Goal: Information Seeking & Learning: Learn about a topic

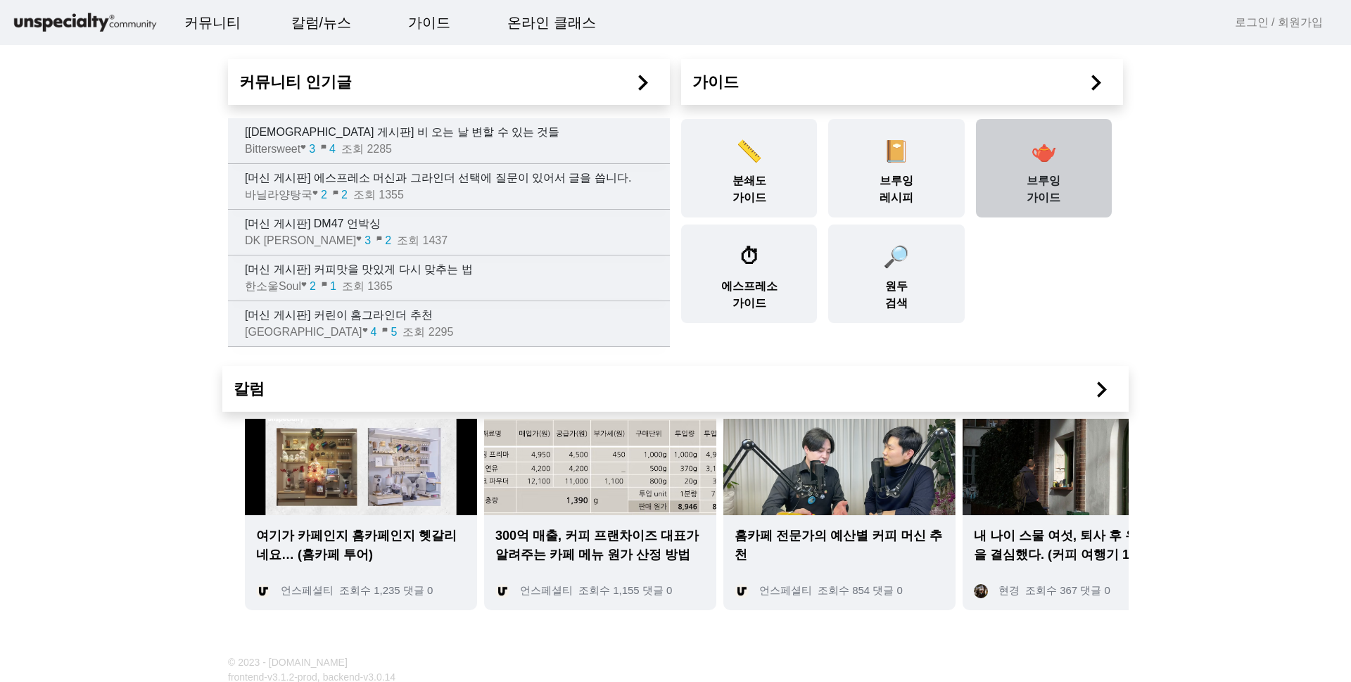
click at [996, 163] on div "🫖 [PERSON_NAME] 가이드" at bounding box center [1044, 168] width 136 height 98
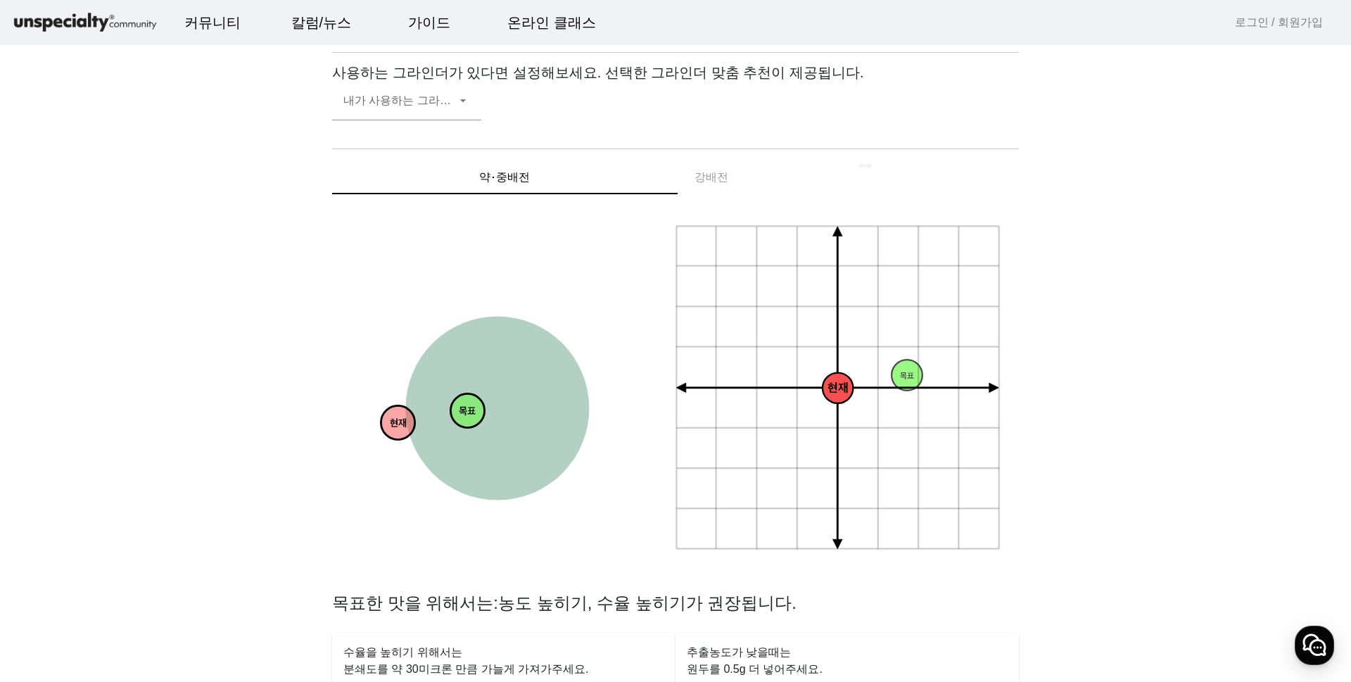
scroll to position [211, 0]
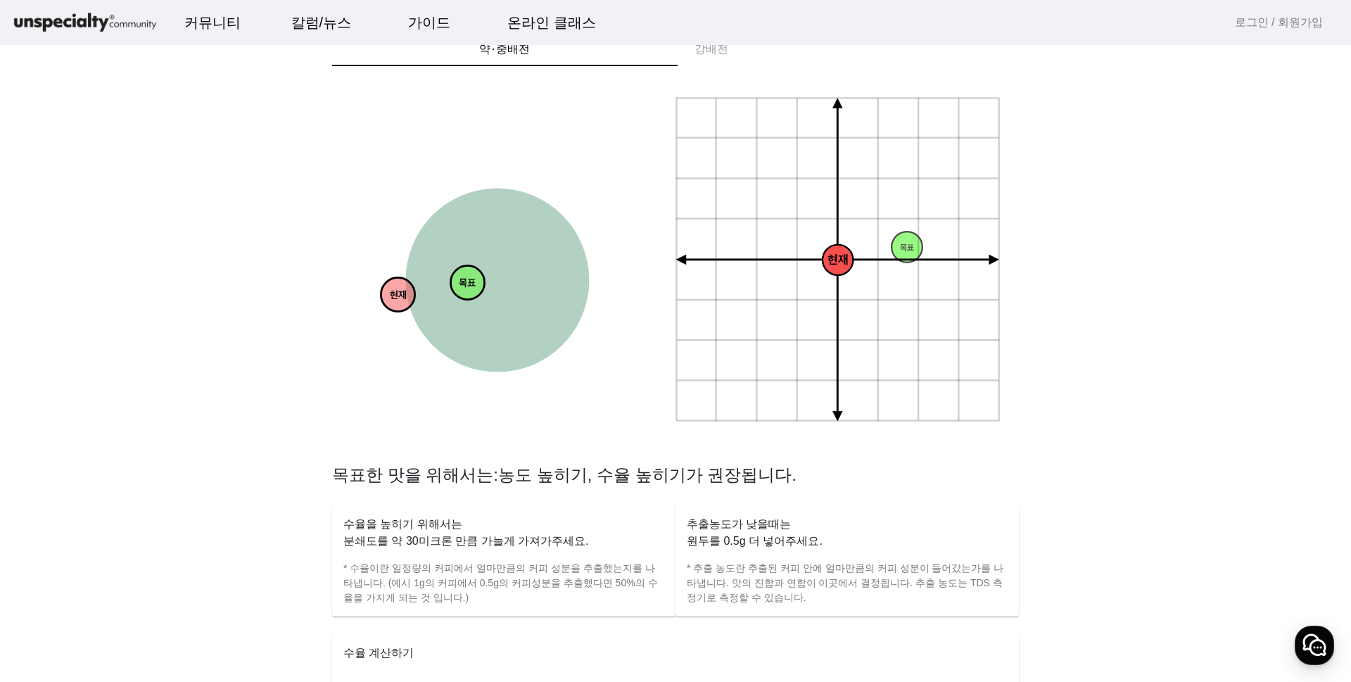
click at [832, 260] on tspan "현재" at bounding box center [837, 260] width 21 height 14
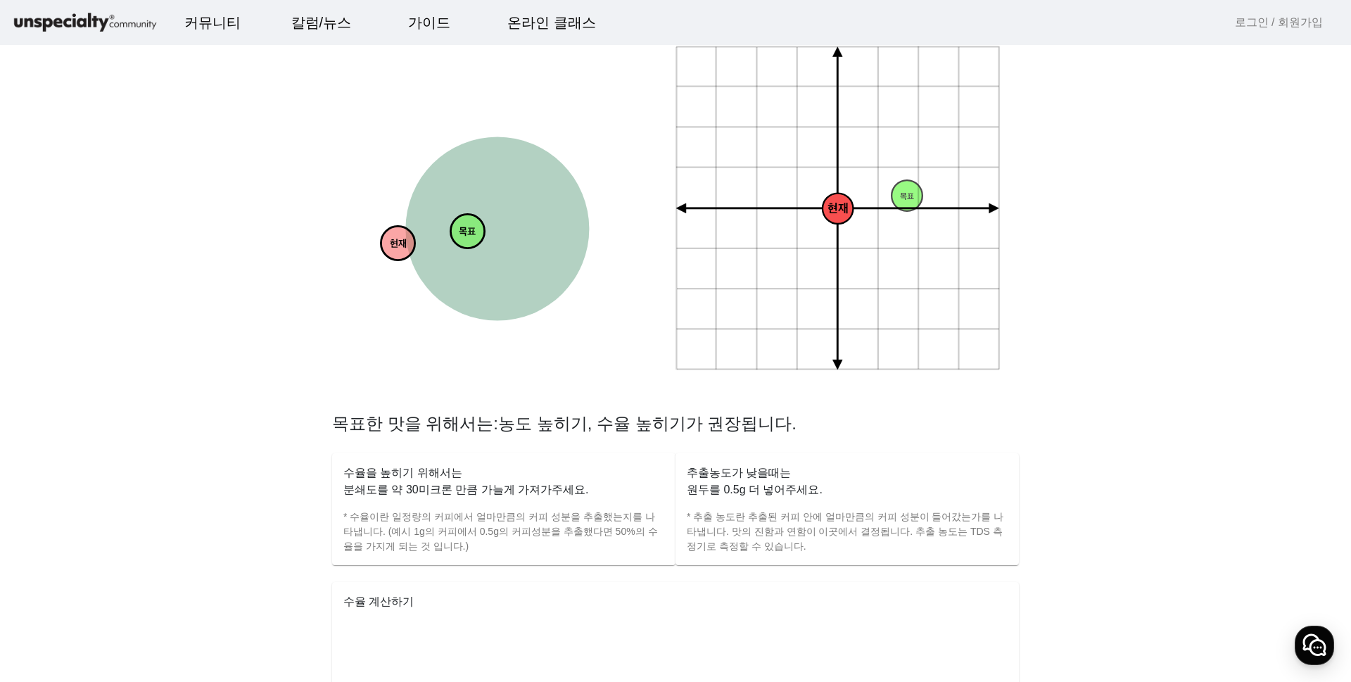
scroll to position [70, 0]
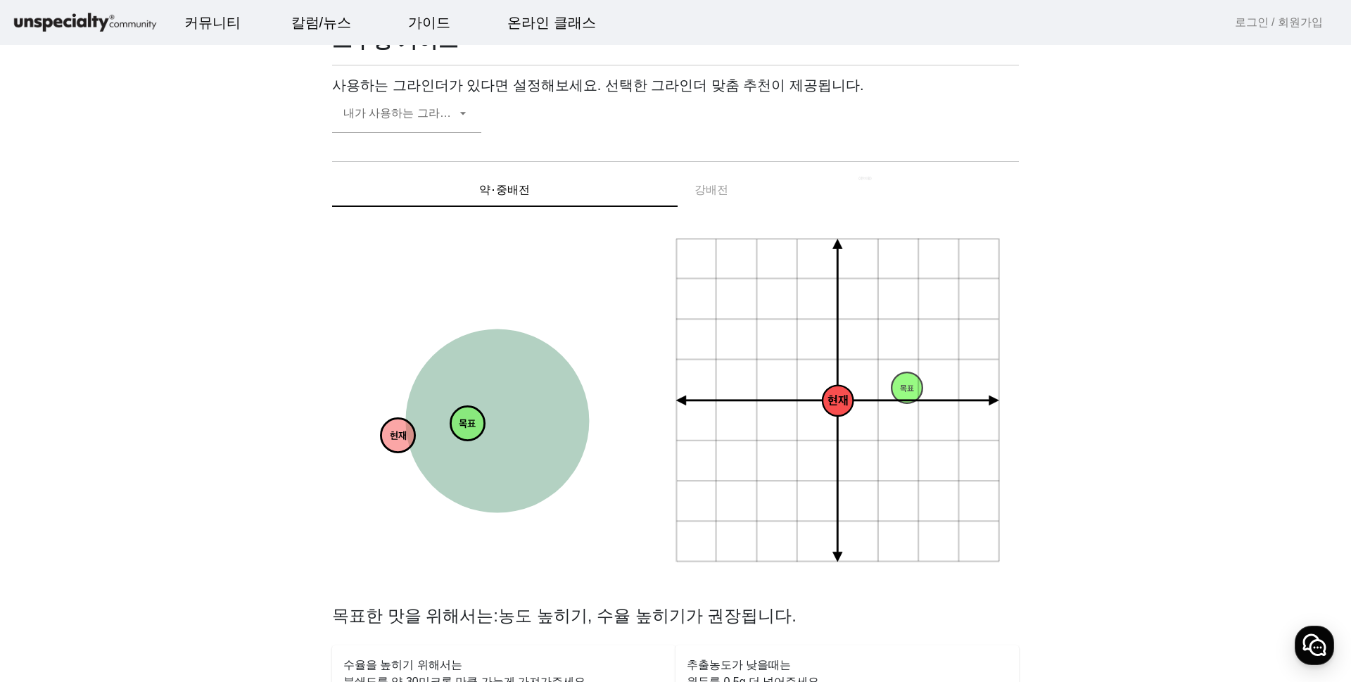
click at [713, 192] on div "약⋅중배전 강배전" at bounding box center [675, 190] width 687 height 34
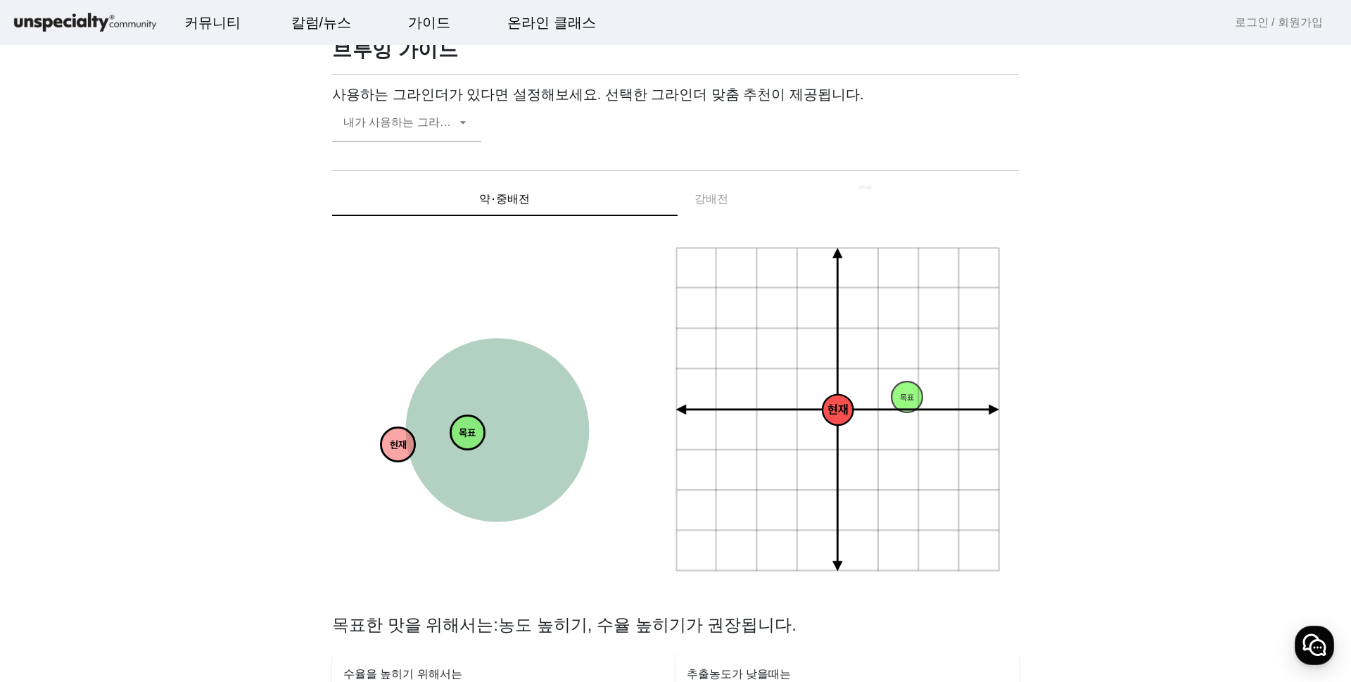
scroll to position [0, 0]
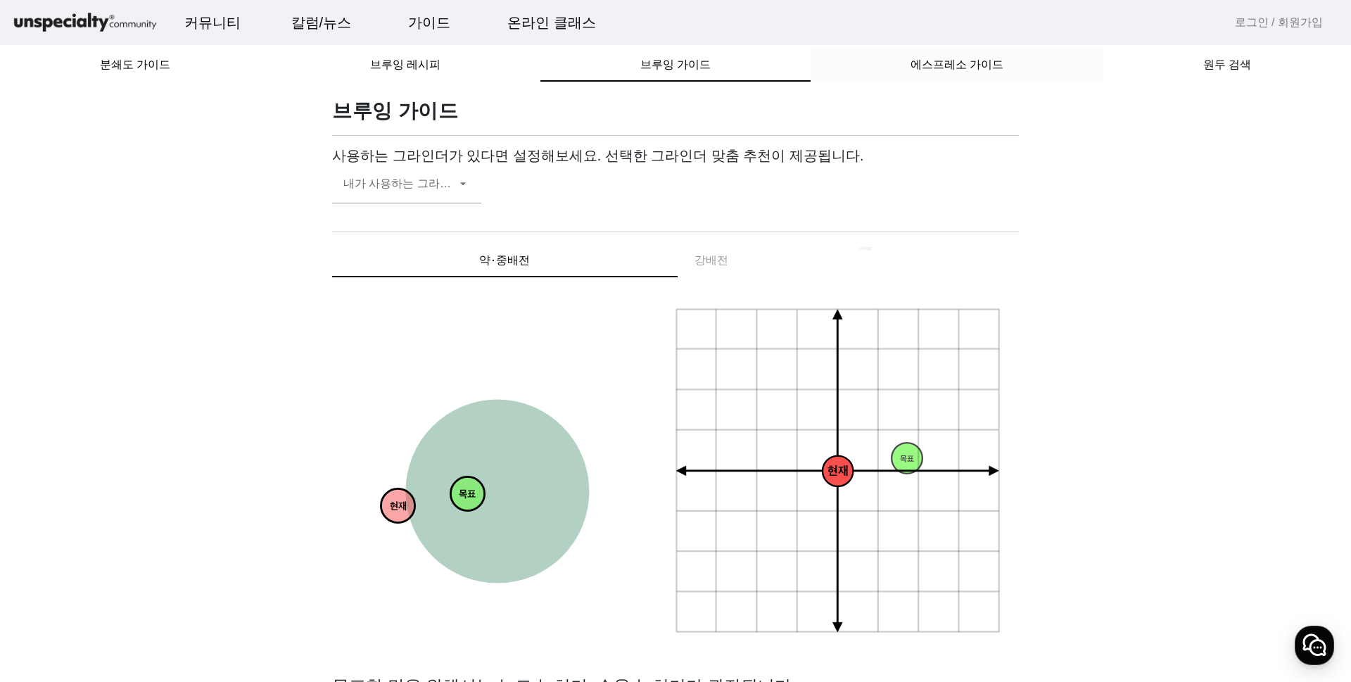
click at [893, 63] on div "에스프레소 가이드" at bounding box center [956, 65] width 293 height 34
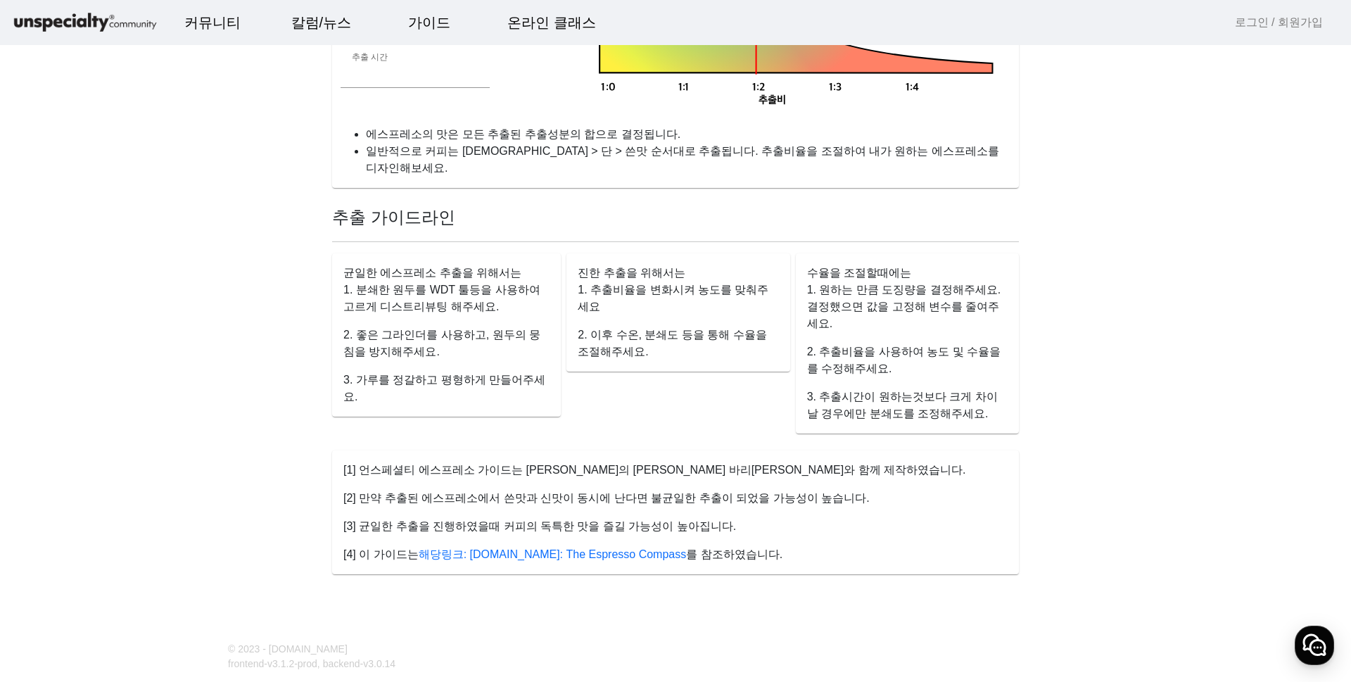
scroll to position [959, 0]
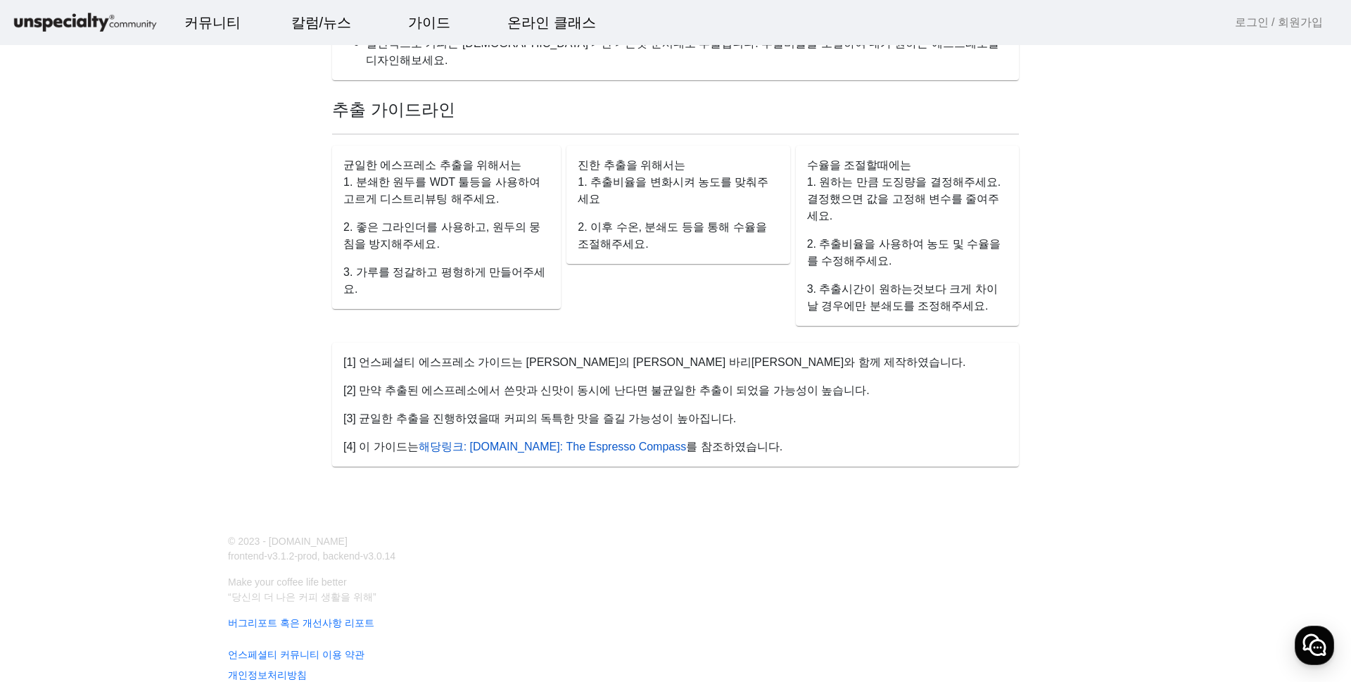
click at [626, 440] on link "해당링크: [DOMAIN_NAME]: The Espresso Compass" at bounding box center [553, 446] width 268 height 12
